Goal: Task Accomplishment & Management: Complete application form

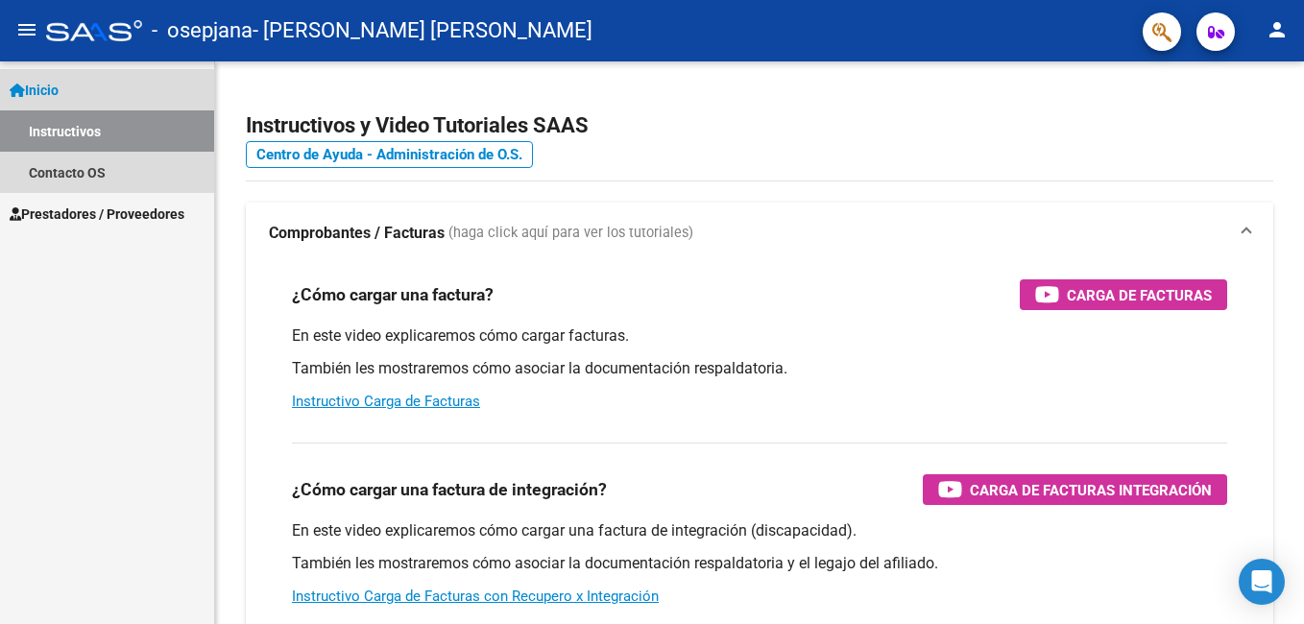
click at [77, 122] on link "Instructivos" at bounding box center [107, 130] width 214 height 41
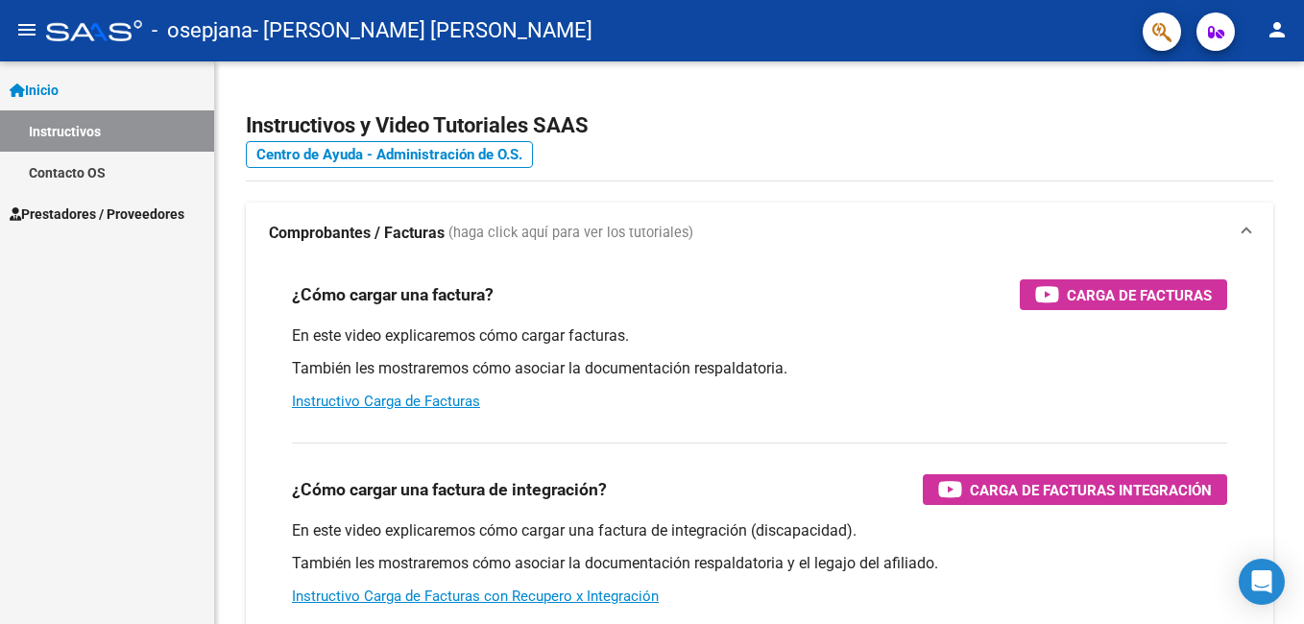
click at [61, 206] on span "Prestadores / Proveedores" at bounding box center [97, 214] width 175 height 21
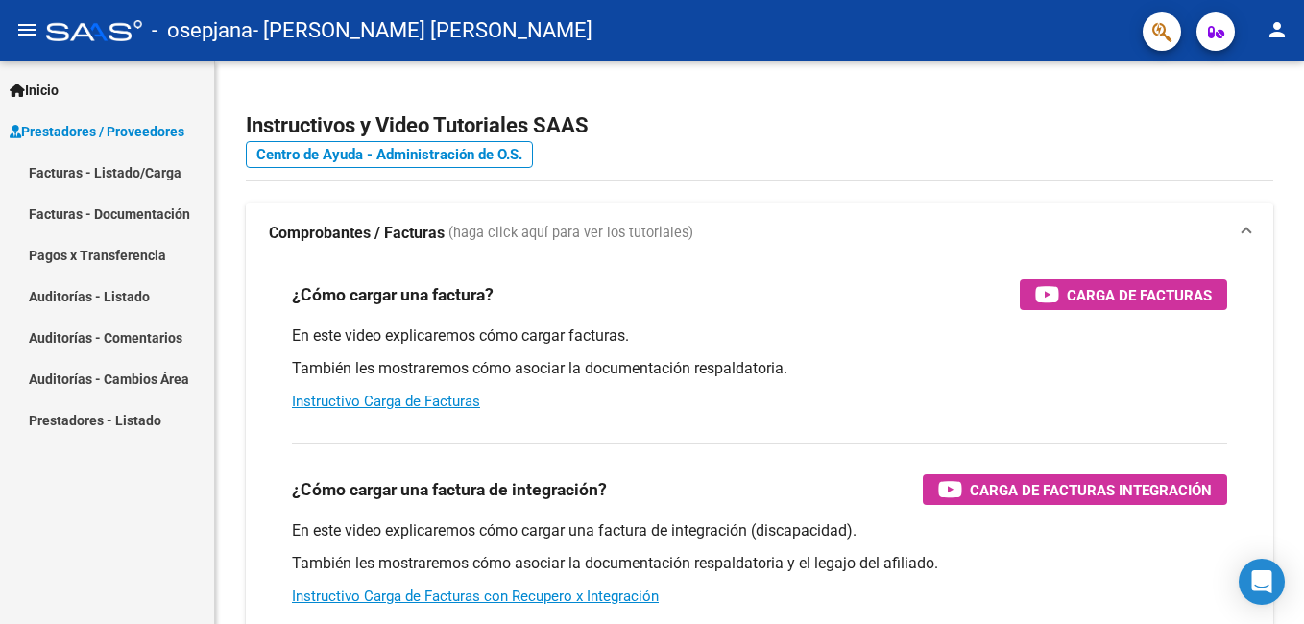
click at [89, 178] on link "Facturas - Listado/Carga" at bounding box center [107, 172] width 214 height 41
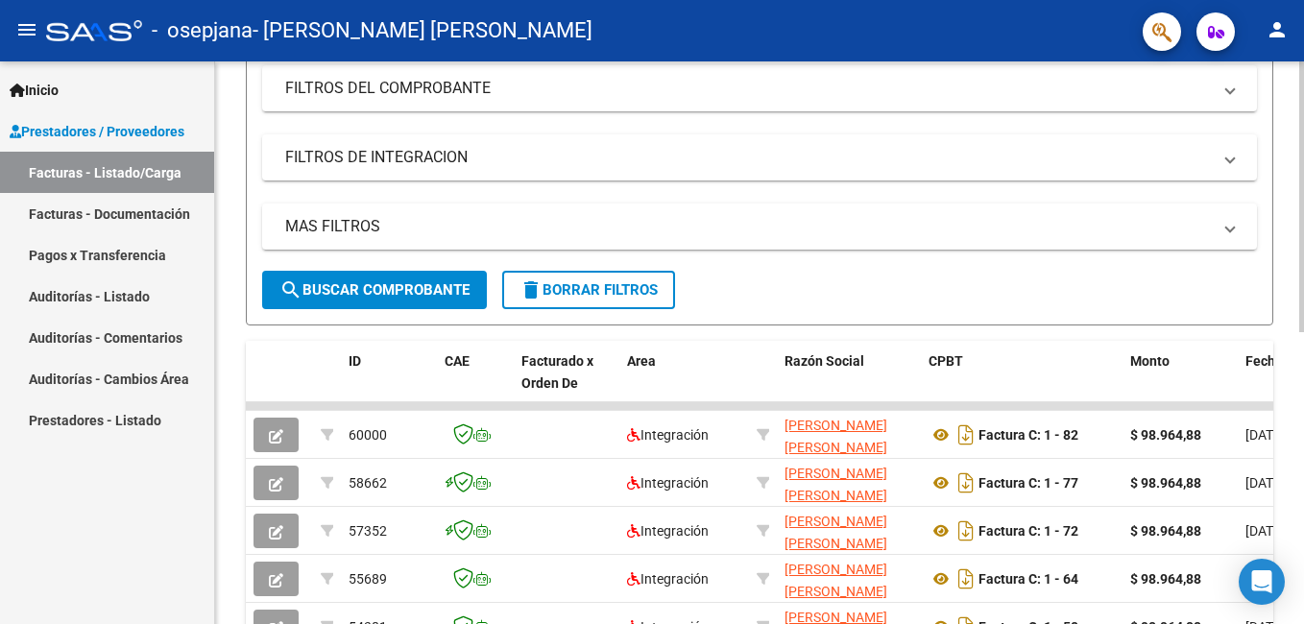
scroll to position [475, 0]
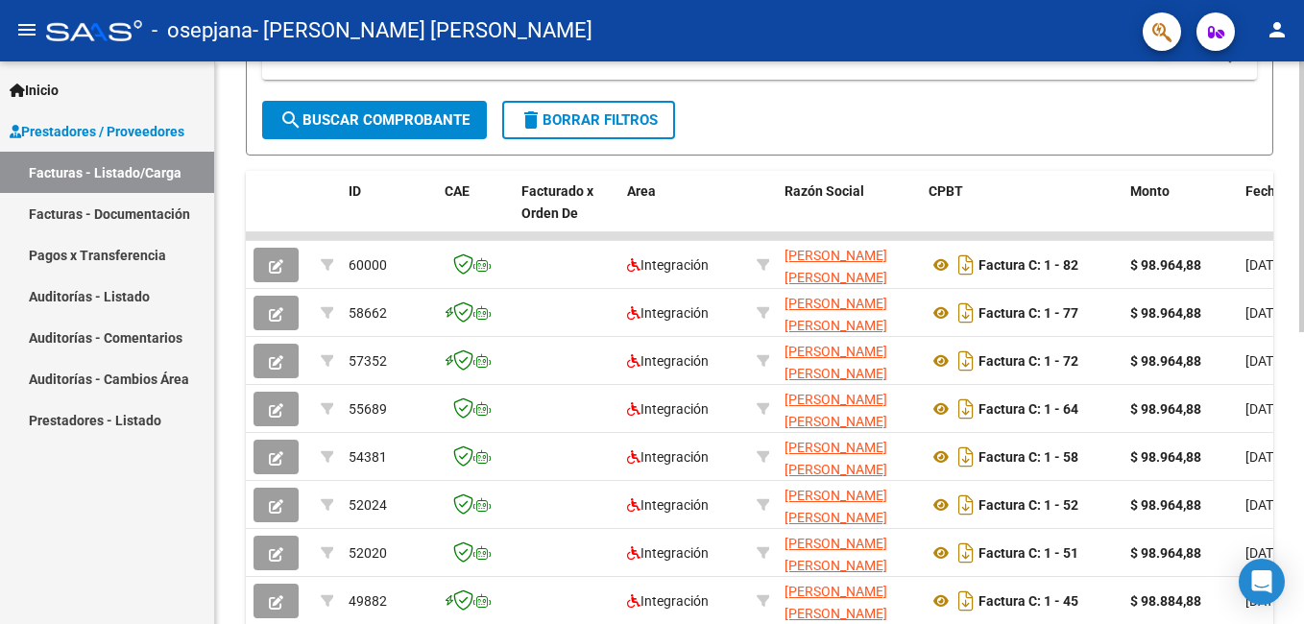
click at [1295, 473] on div "Video tutorial PRESTADORES -> Listado de CPBTs Emitidos por Prestadores / Prove…" at bounding box center [762, 163] width 1094 height 1155
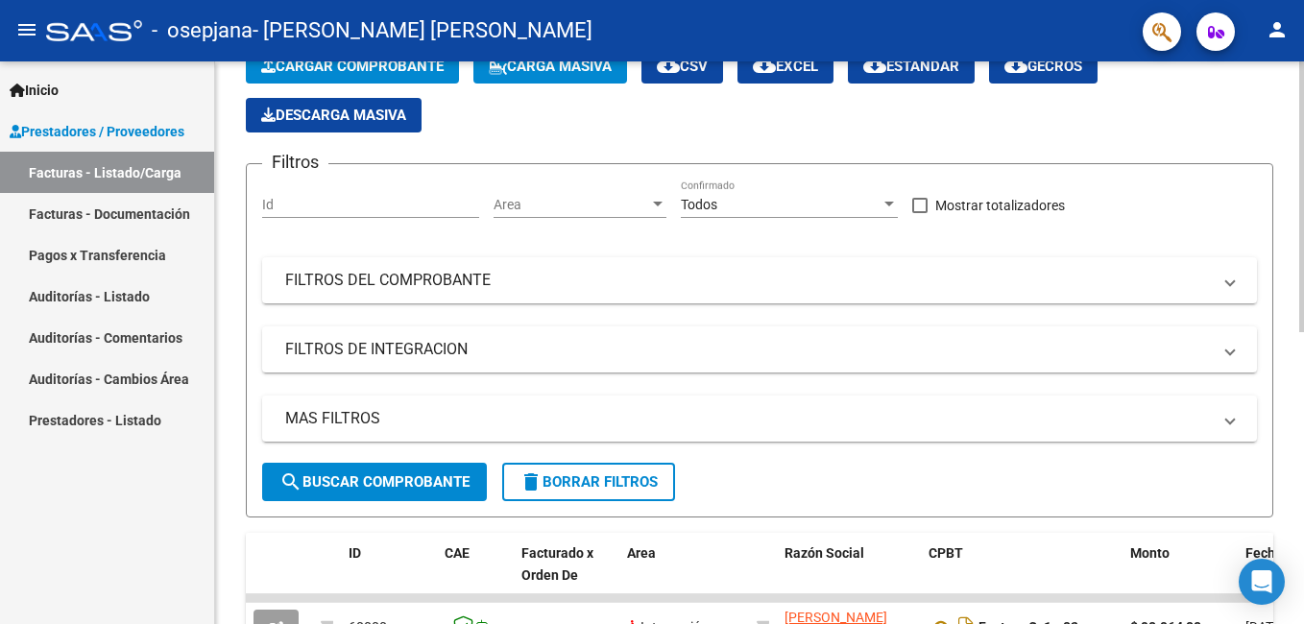
scroll to position [0, 0]
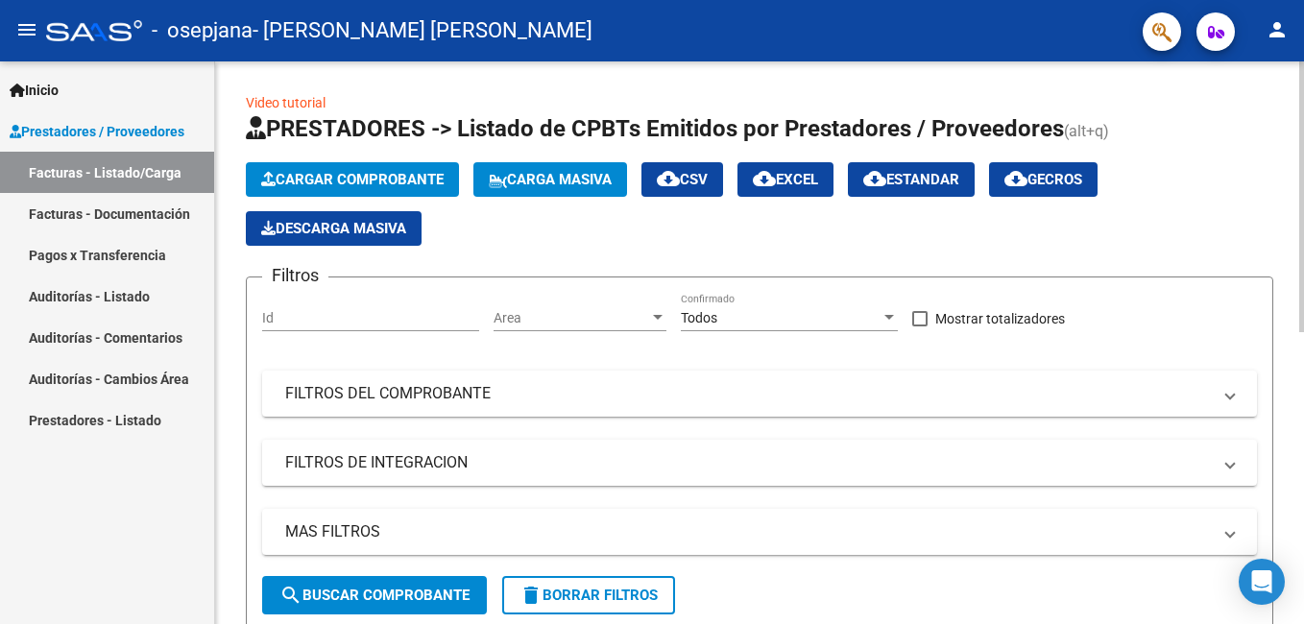
click at [1303, 211] on html "menu - osepjana - CASAMASSIMA IRINA JAZMIN person Inicio Instructivos Contacto …" at bounding box center [652, 312] width 1304 height 624
click at [390, 185] on span "Cargar Comprobante" at bounding box center [352, 179] width 182 height 17
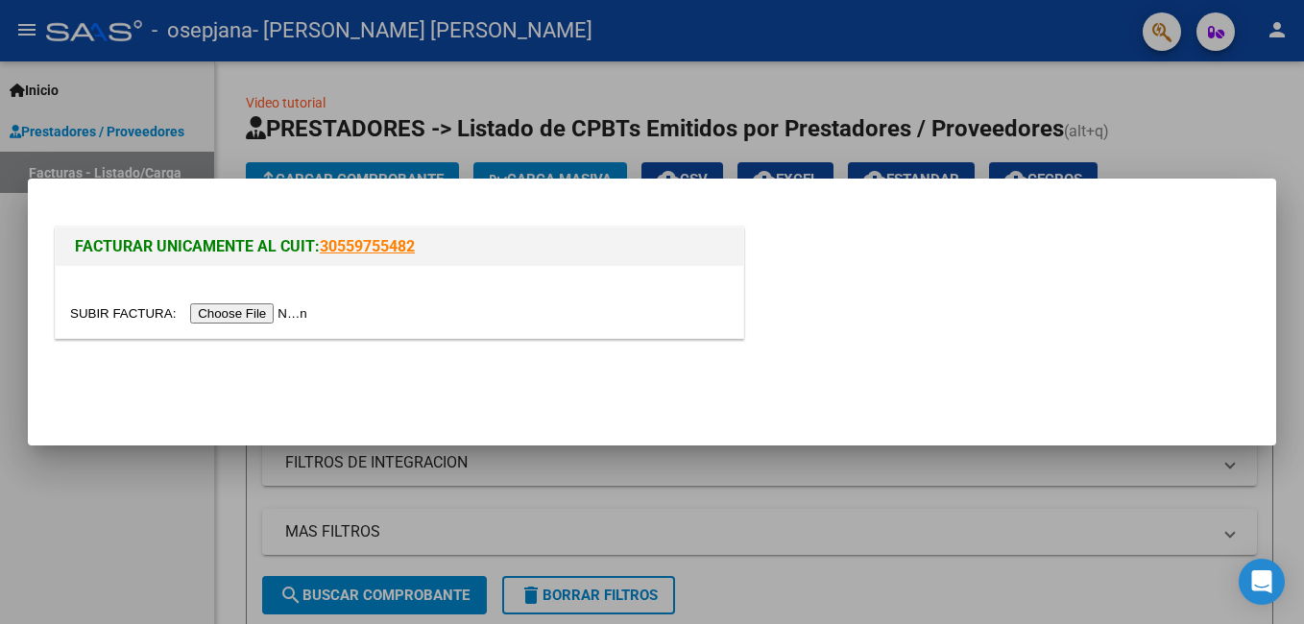
click at [255, 317] on input "file" at bounding box center [191, 313] width 243 height 20
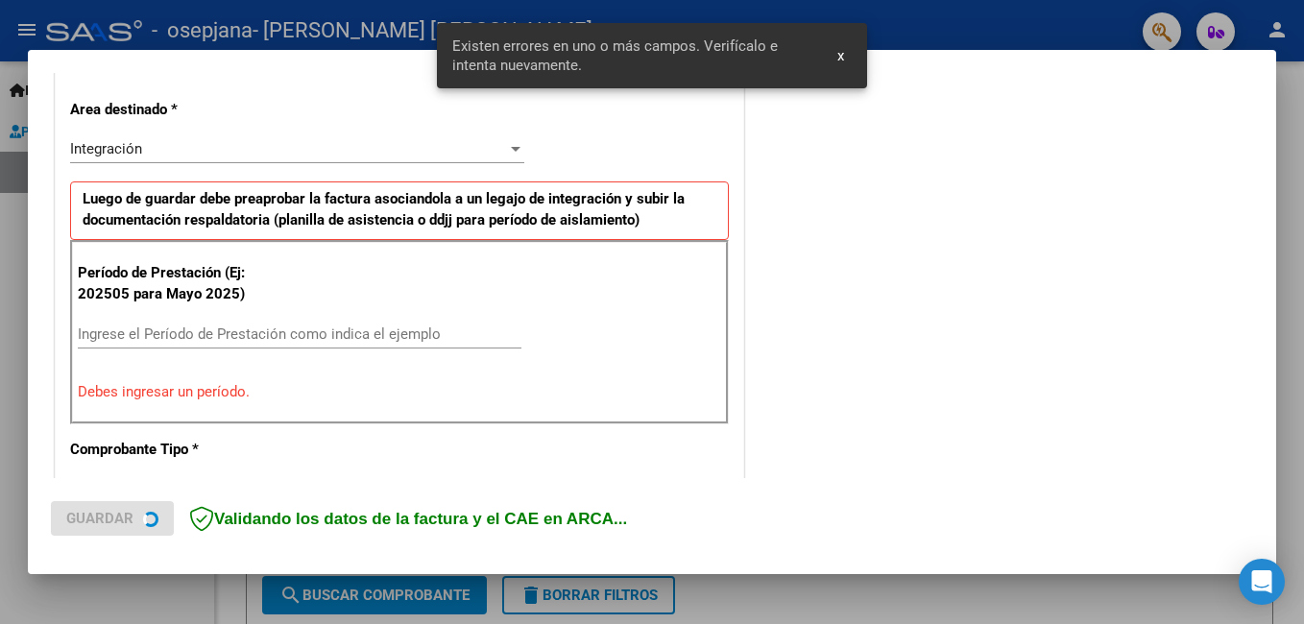
scroll to position [430, 0]
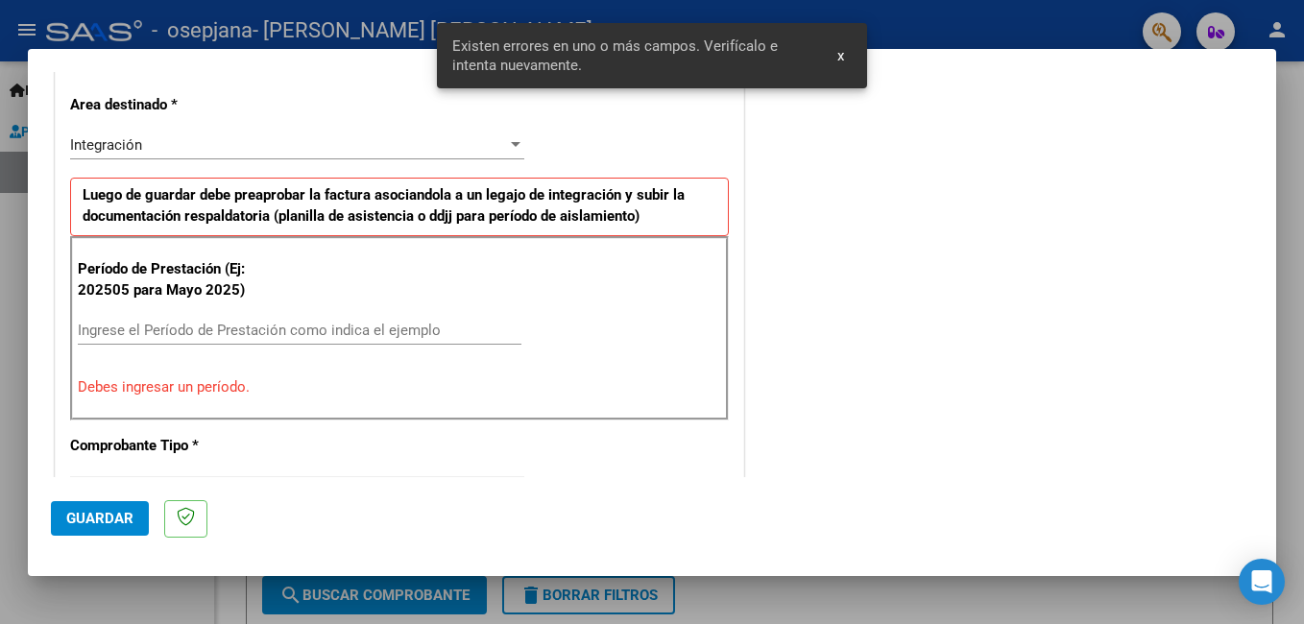
click at [363, 317] on div "Ingrese el Período de Prestación como indica el ejemplo" at bounding box center [300, 330] width 444 height 29
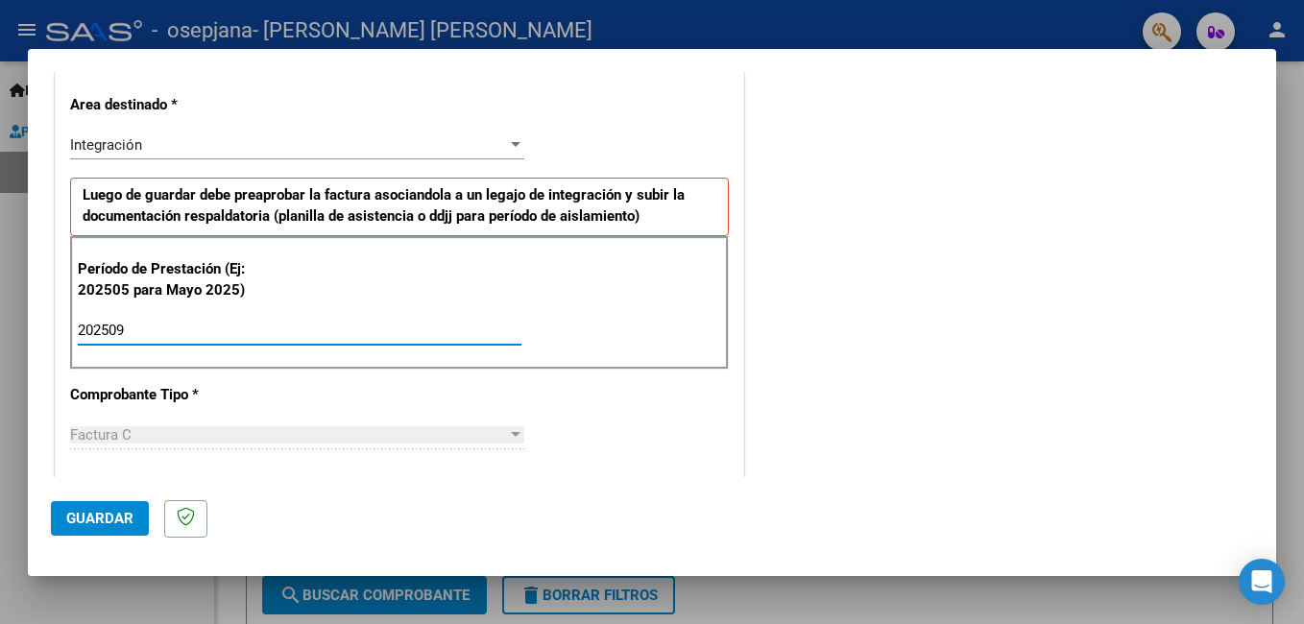
type input "202509"
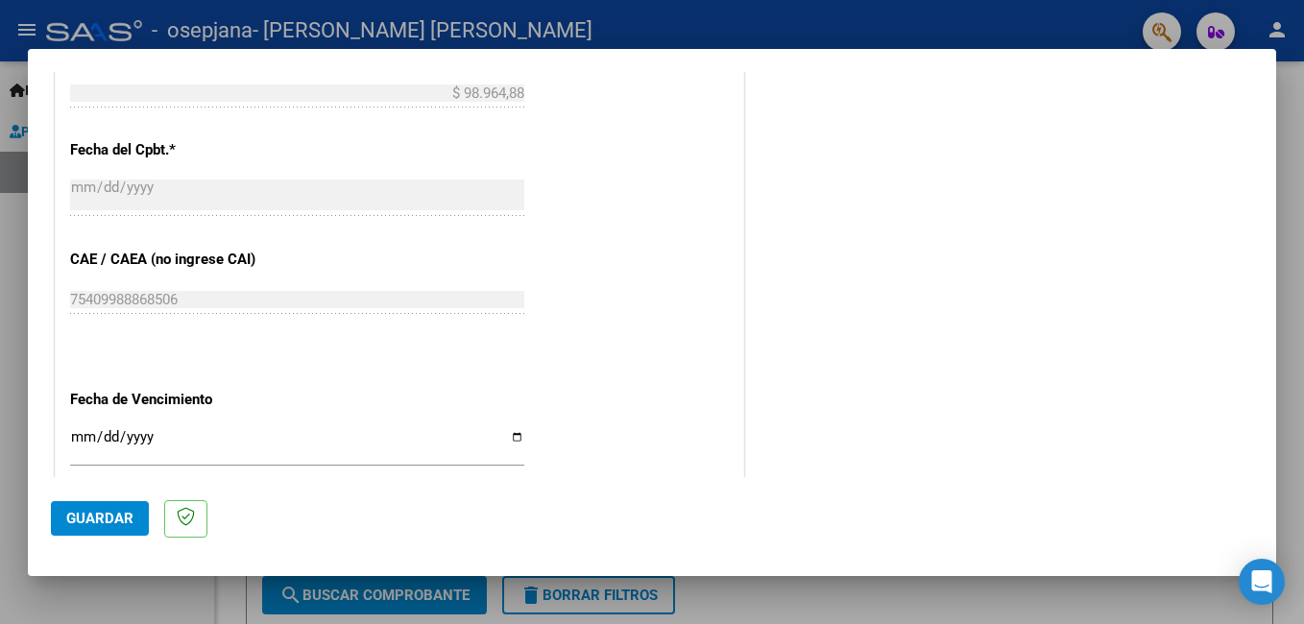
scroll to position [1284, 0]
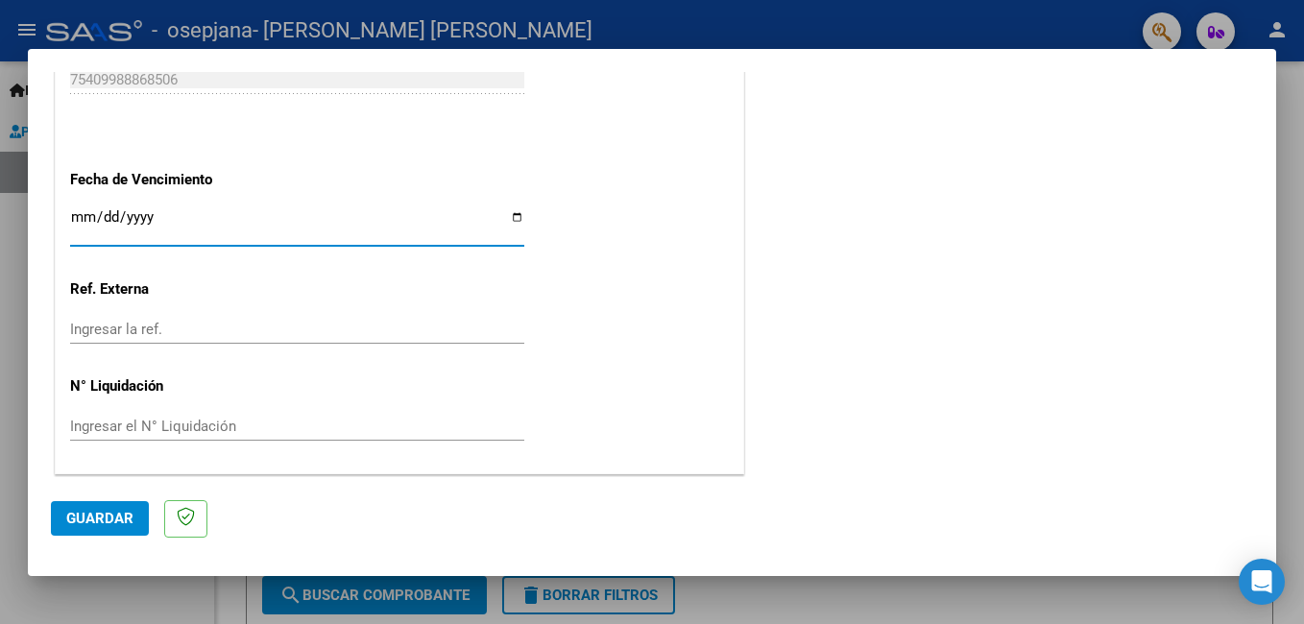
click at [77, 209] on input "Ingresar la fecha" at bounding box center [297, 224] width 454 height 31
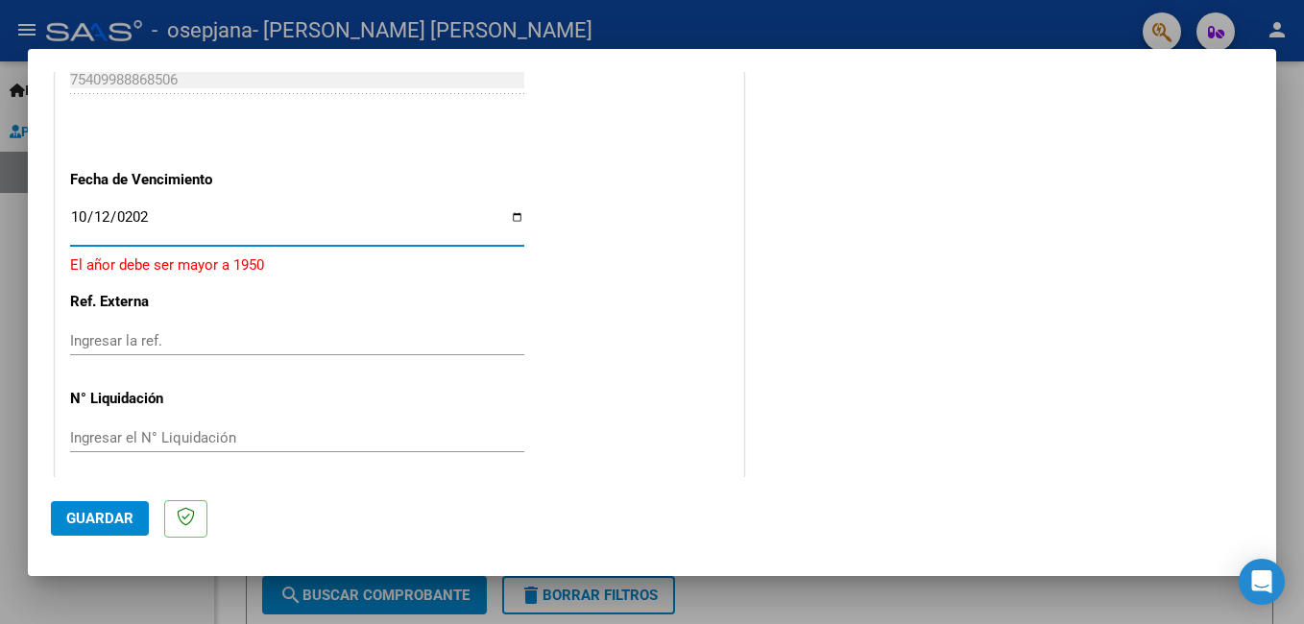
type input "2025-10-12"
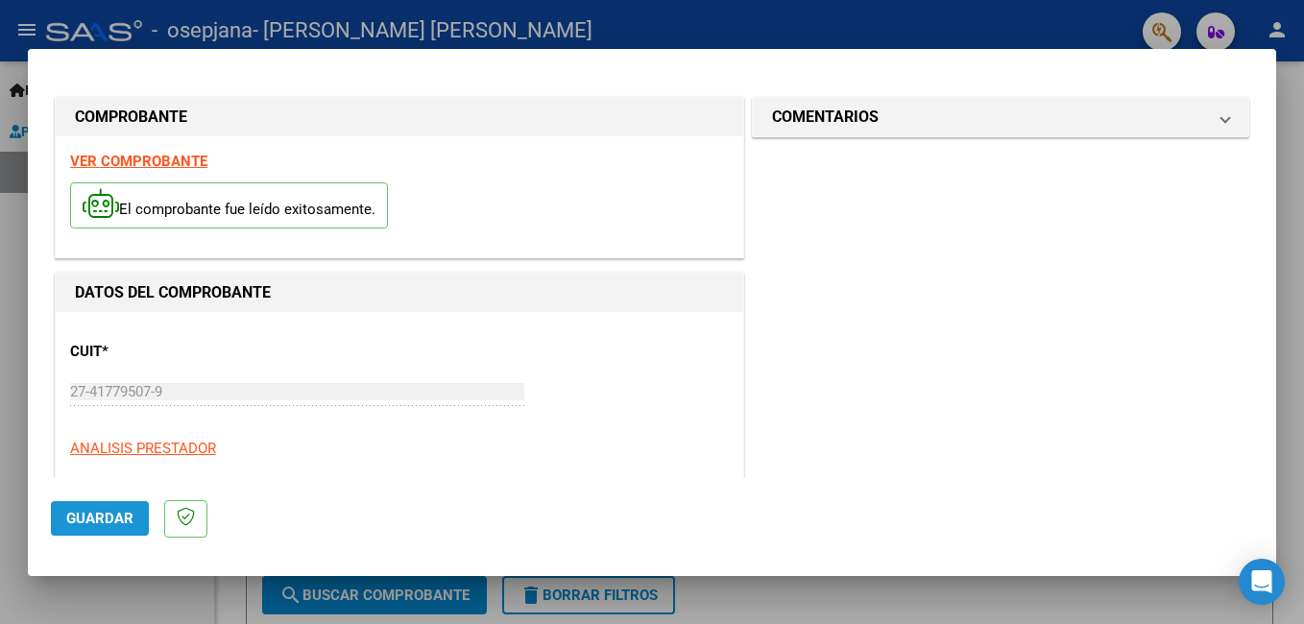
click at [79, 528] on button "Guardar" at bounding box center [100, 518] width 98 height 35
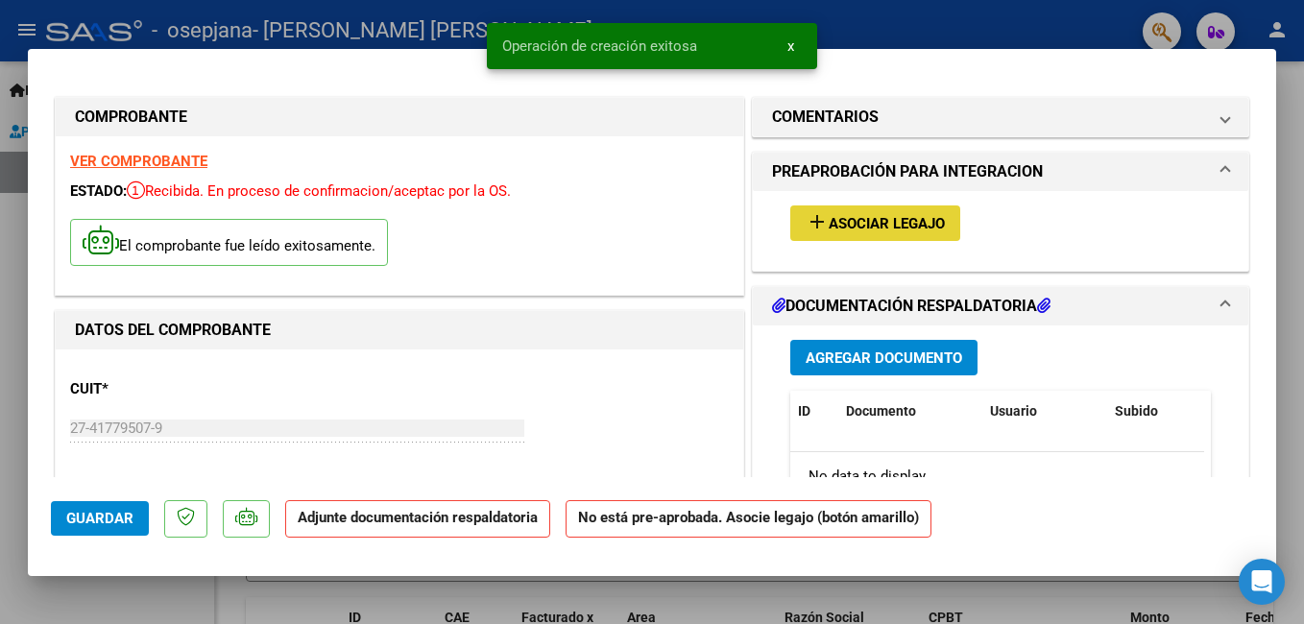
click at [920, 216] on span "Asociar Legajo" at bounding box center [887, 223] width 116 height 17
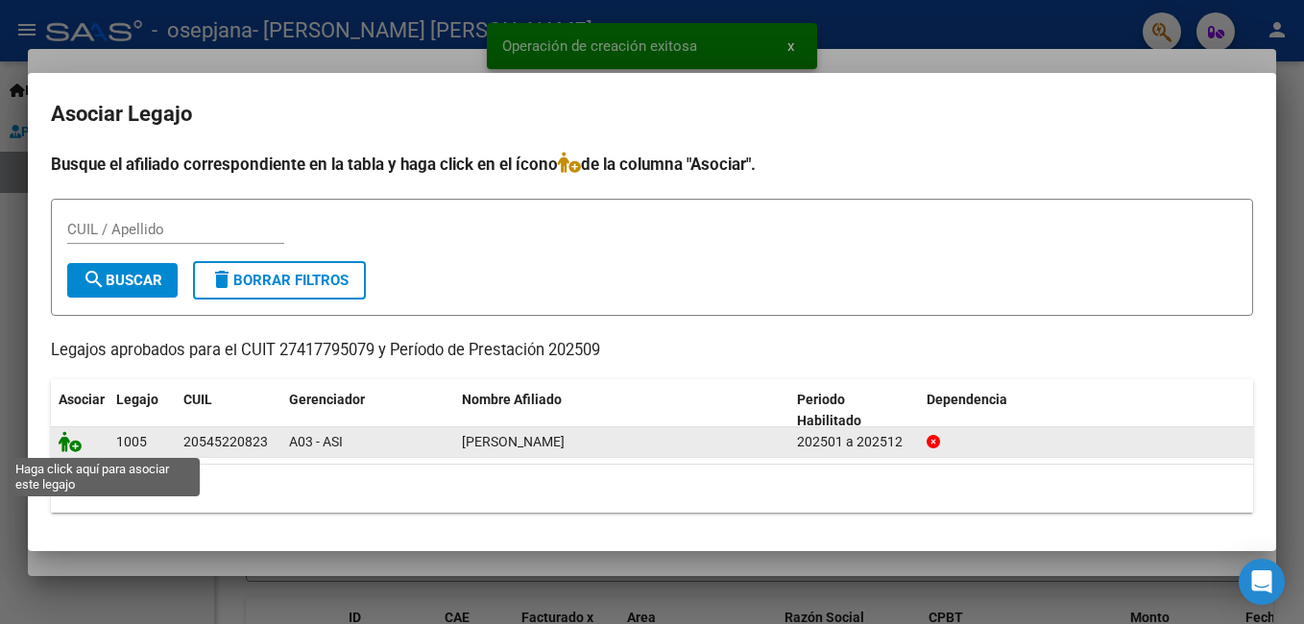
click at [76, 441] on icon at bounding box center [70, 441] width 23 height 21
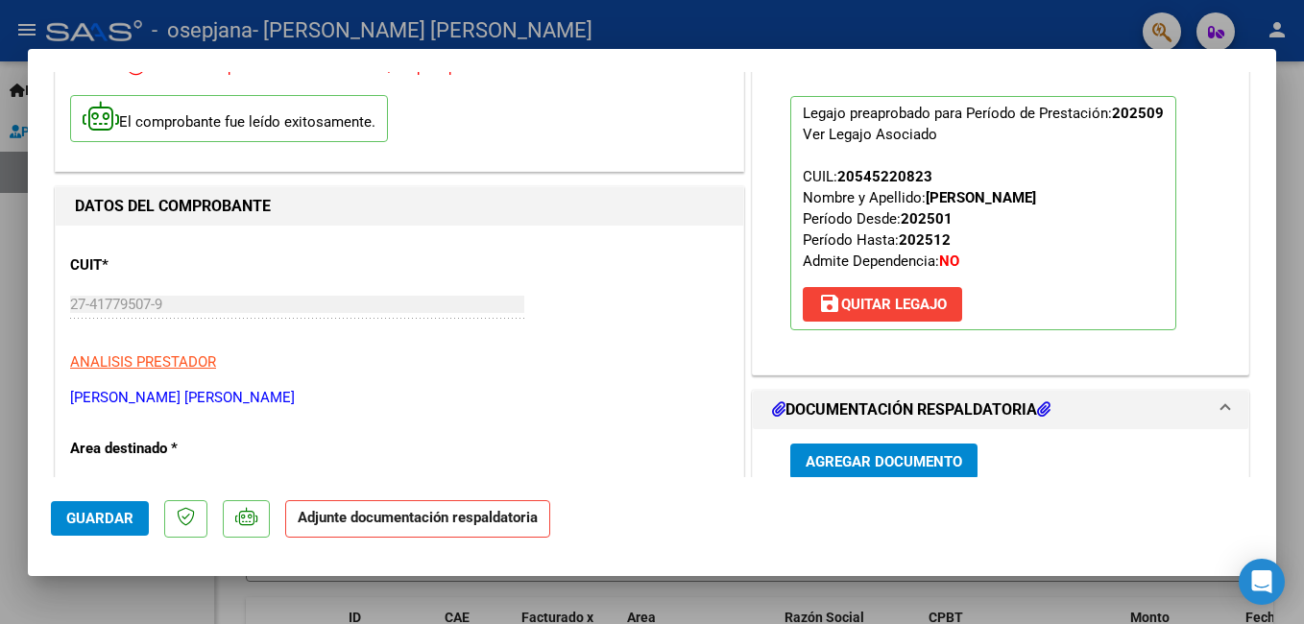
scroll to position [389, 0]
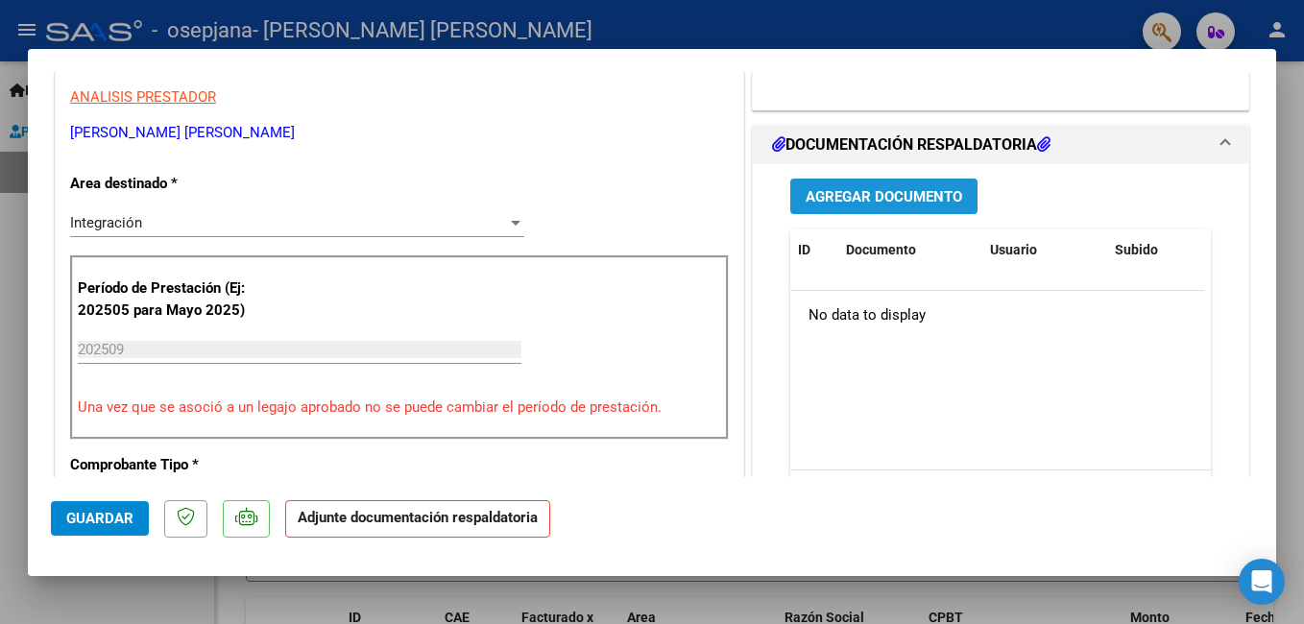
click at [906, 201] on span "Agregar Documento" at bounding box center [884, 196] width 157 height 17
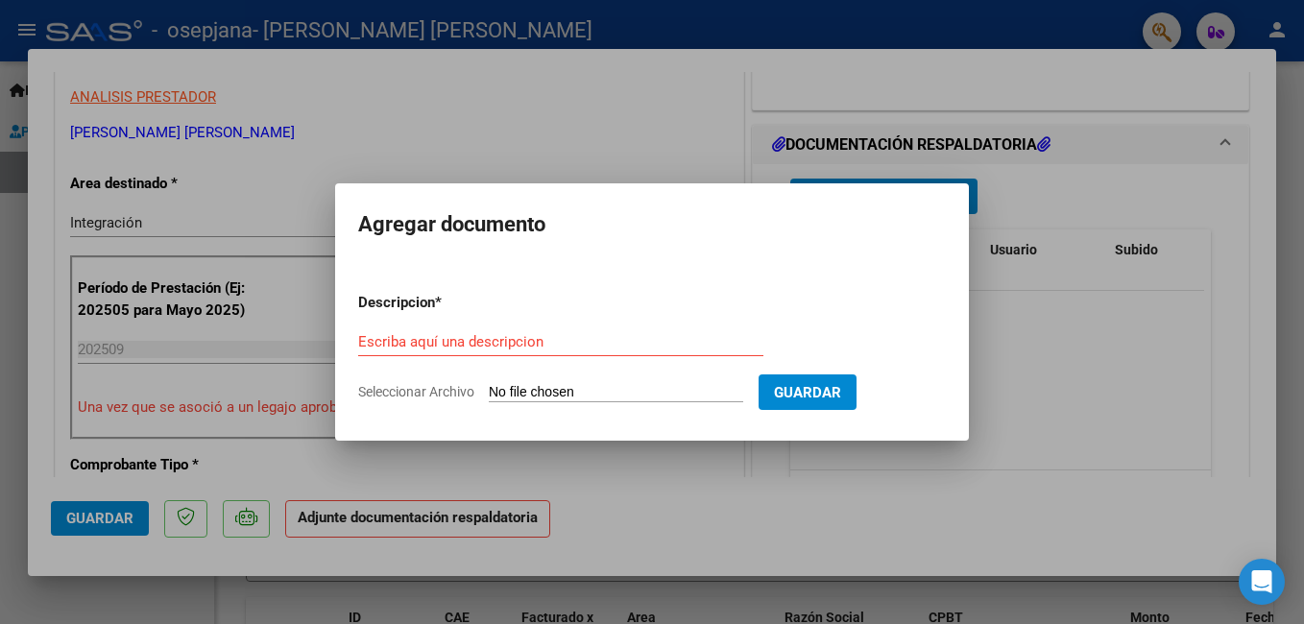
click at [544, 390] on input "Seleccionar Archivo" at bounding box center [616, 393] width 254 height 18
type input "C:\fakepath\Planilla Septiembre 2025 Psicología Santino Arce.pdf"
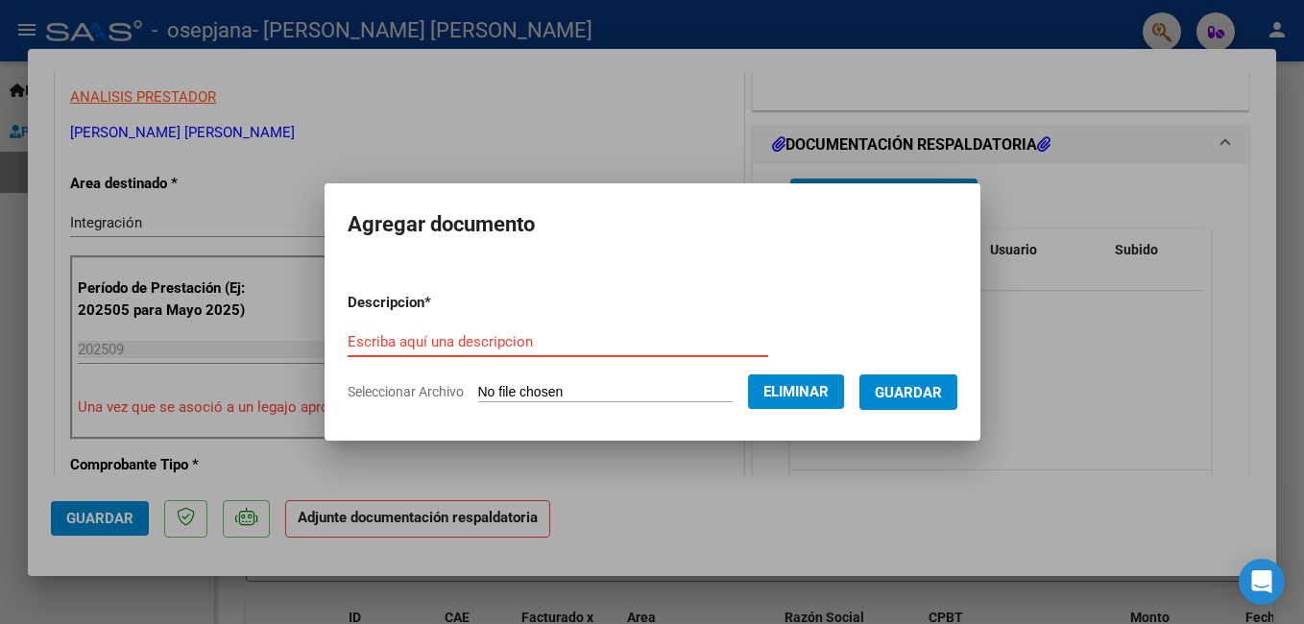
click at [539, 341] on input "Escriba aquí una descripcion" at bounding box center [558, 341] width 421 height 17
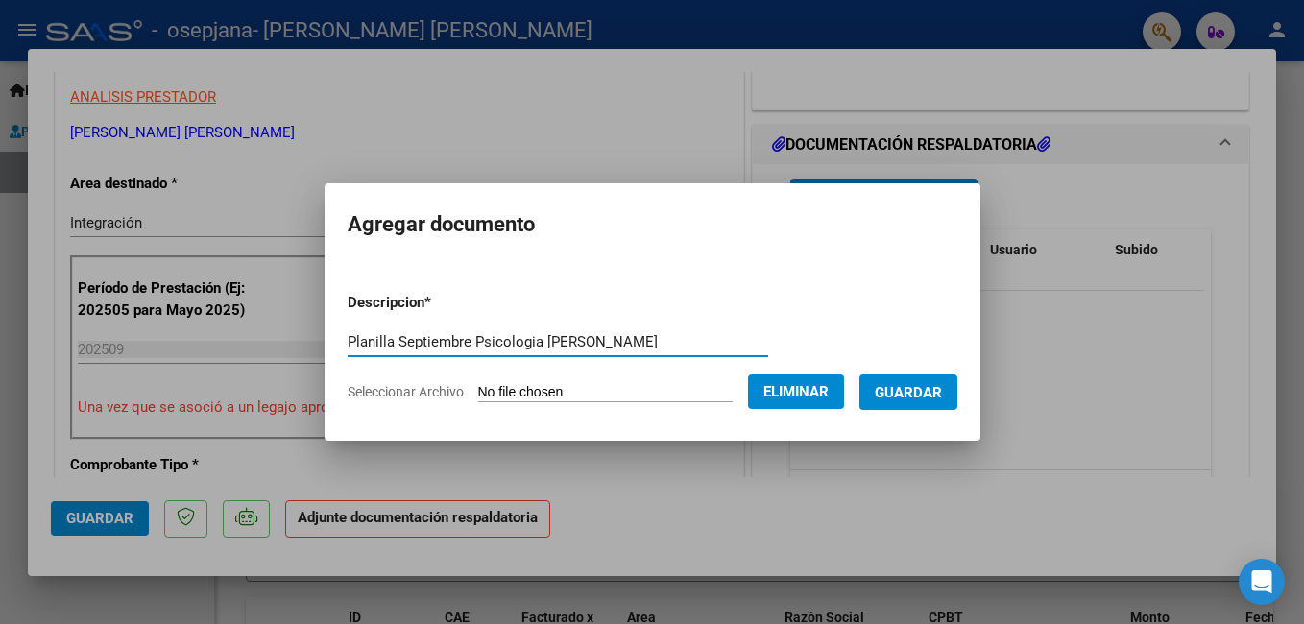
click at [470, 344] on input "Planilla Septiembre Psicologia Santino Arce" at bounding box center [558, 341] width 421 height 17
type input "Planilla Septiembre 2025 Psicologia Santino Arce"
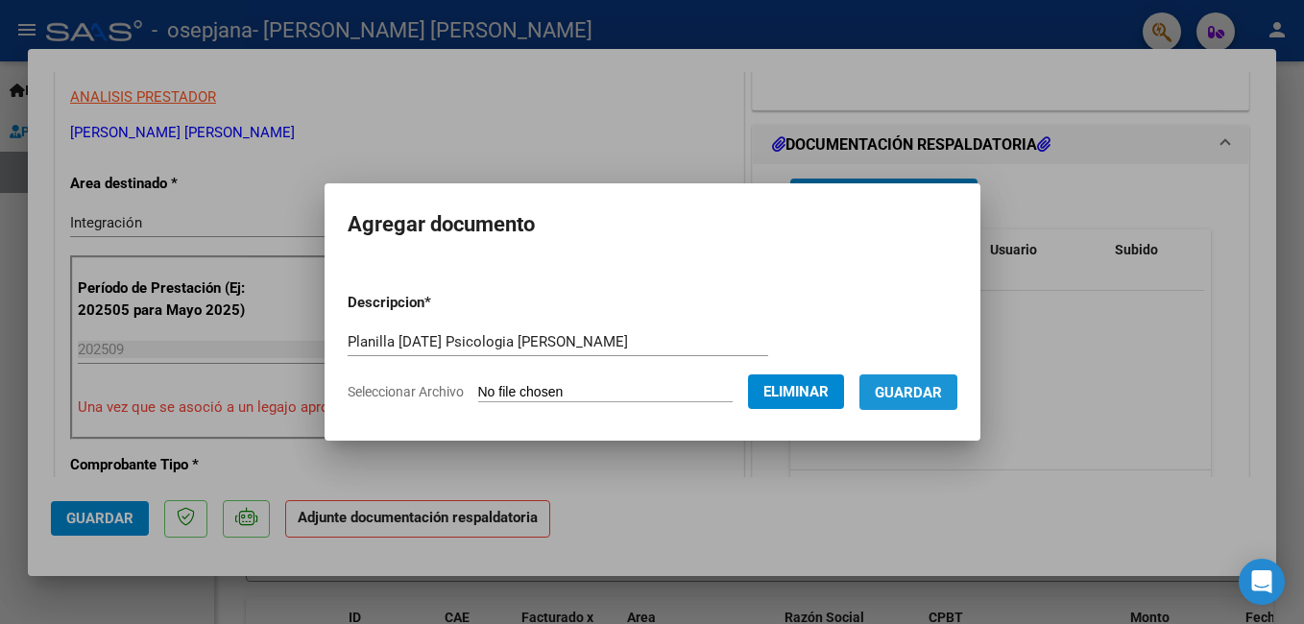
click at [887, 396] on span "Guardar" at bounding box center [908, 392] width 67 height 17
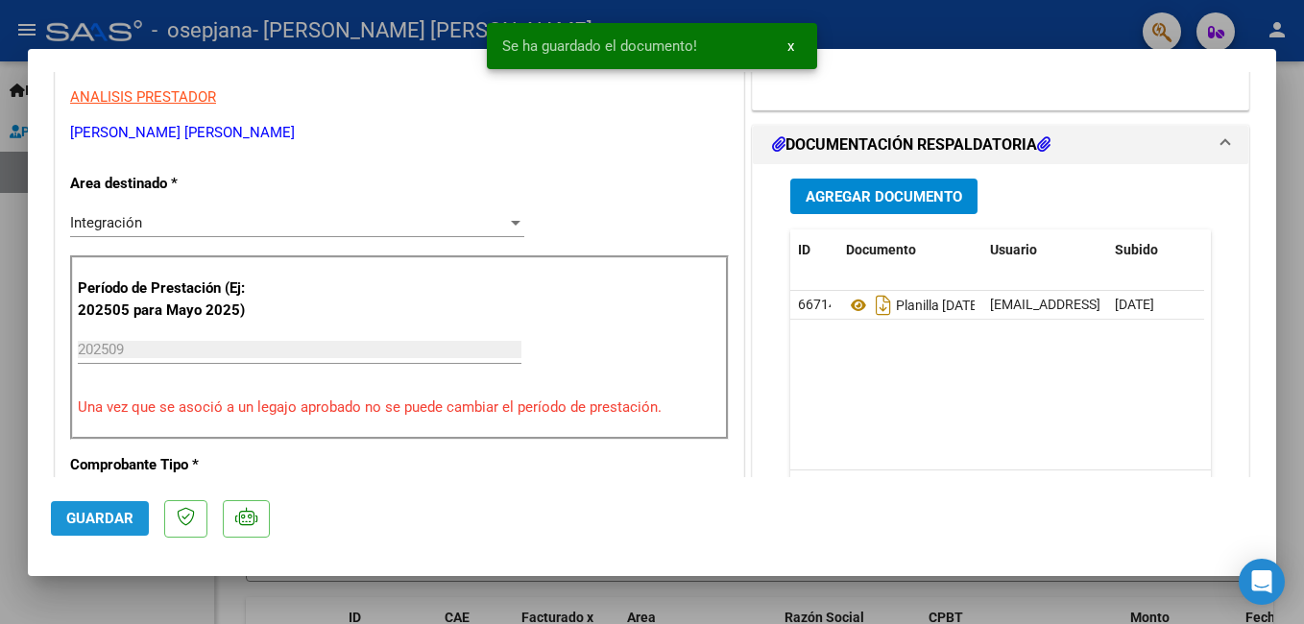
click at [90, 522] on span "Guardar" at bounding box center [99, 518] width 67 height 17
click at [0, 443] on html "menu - osepjana - CASAMASSIMA IRINA JAZMIN person Inicio Instructivos Contacto …" at bounding box center [652, 312] width 1304 height 624
click at [922, 9] on div at bounding box center [652, 312] width 1304 height 624
type input "$ 0,00"
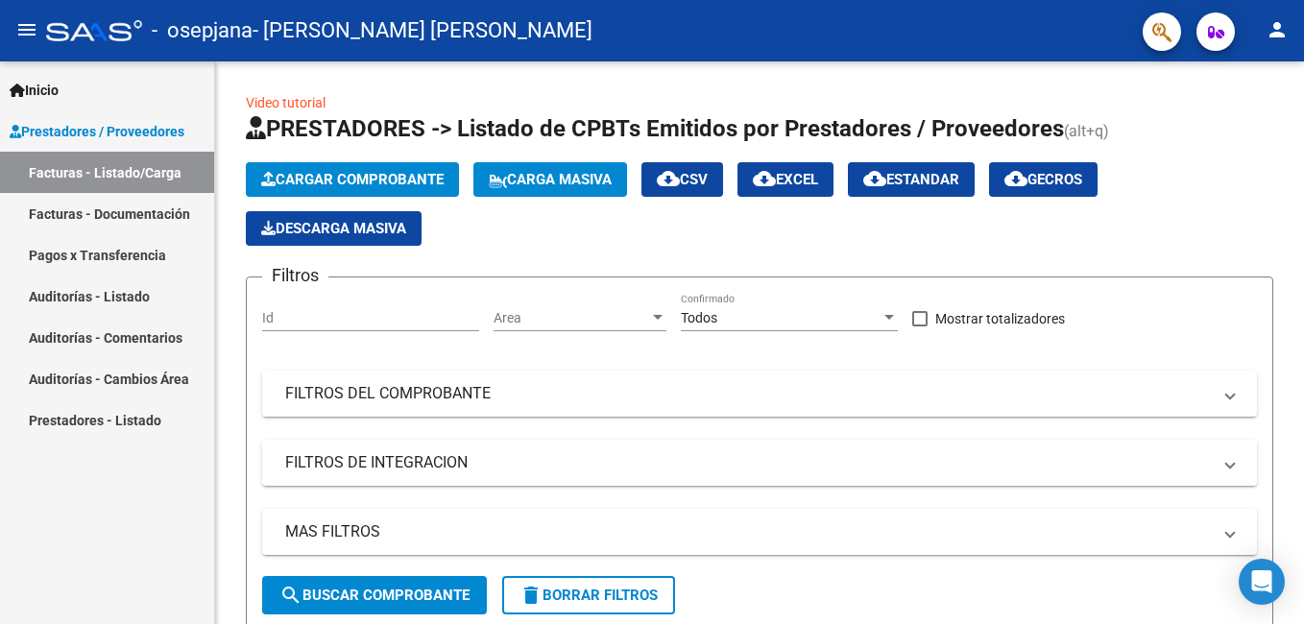
scroll to position [562, 0]
